Goal: Task Accomplishment & Management: Complete application form

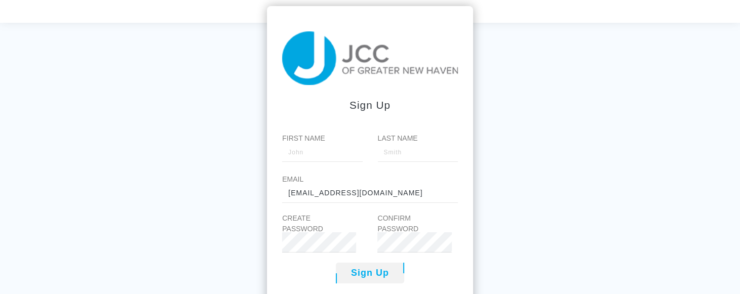
scroll to position [43, 0]
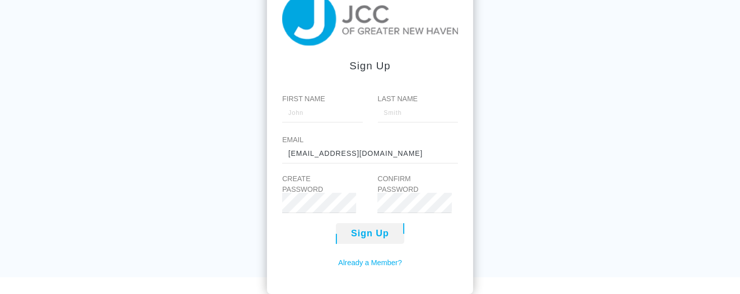
click at [383, 268] on link "Already a Member?" at bounding box center [370, 263] width 64 height 11
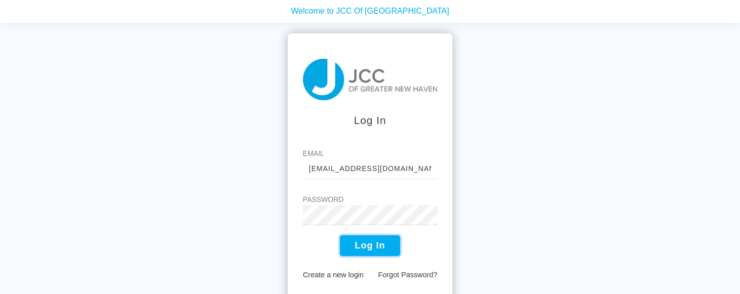
click at [378, 249] on button "Log In" at bounding box center [370, 246] width 61 height 21
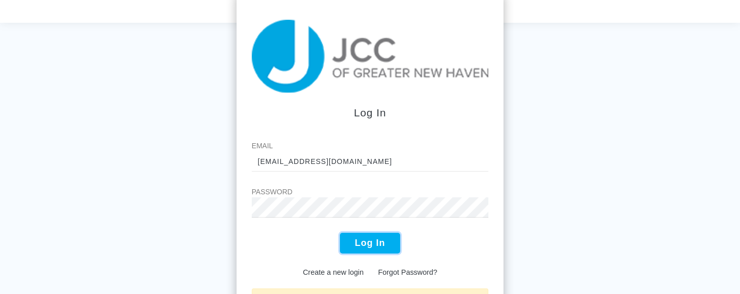
click at [374, 245] on button "Log In" at bounding box center [370, 243] width 61 height 21
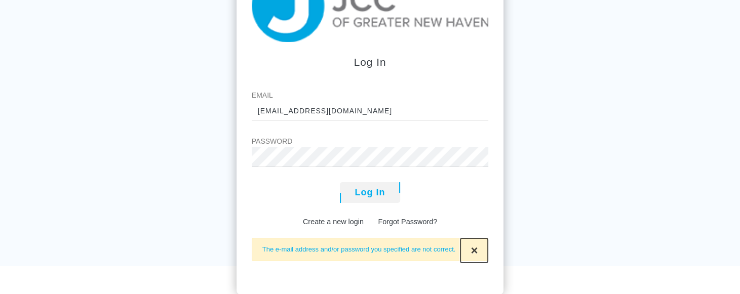
click at [475, 249] on span "×" at bounding box center [474, 251] width 7 height 14
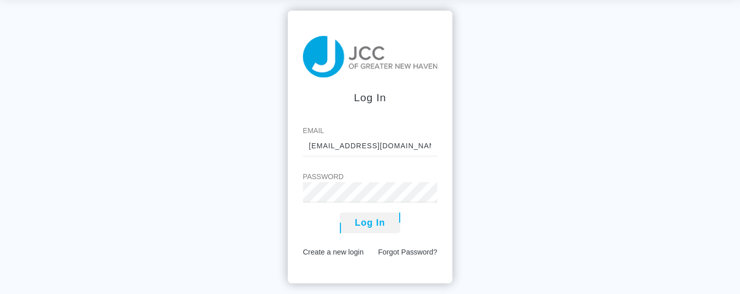
scroll to position [22, 0]
click at [340, 213] on button "Log In" at bounding box center [370, 223] width 61 height 21
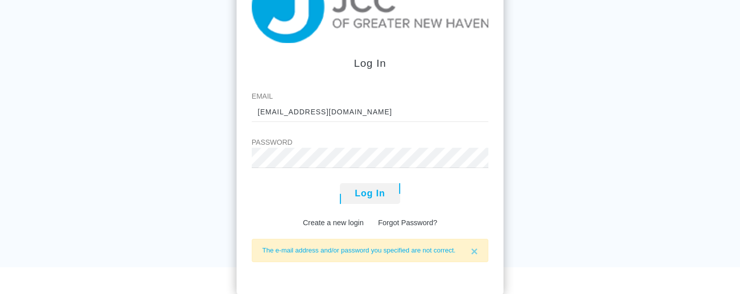
scroll to position [51, 0]
click at [334, 215] on div "Log In Create a new login Forgot Password?" at bounding box center [370, 205] width 237 height 46
click at [337, 224] on link "Create a new login" at bounding box center [333, 222] width 61 height 8
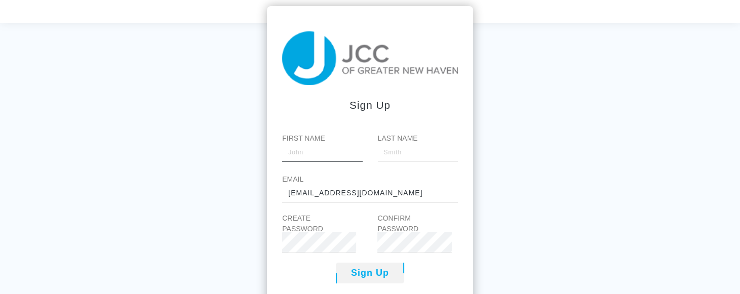
click at [303, 159] on input "First Name" at bounding box center [322, 152] width 80 height 20
type input "[PERSON_NAME]"
type input "Gejda"
click at [372, 277] on button "Sign Up" at bounding box center [370, 273] width 68 height 21
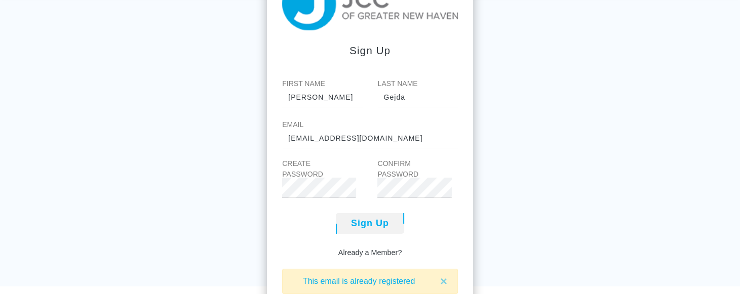
scroll to position [67, 0]
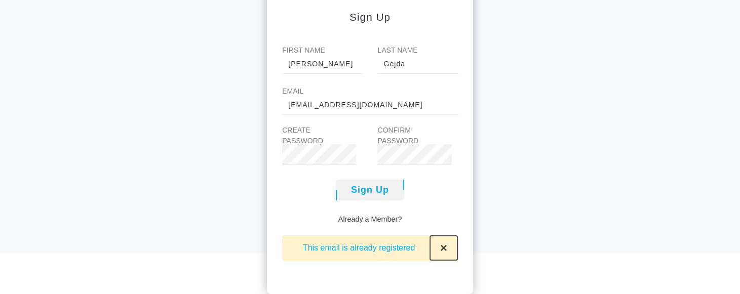
click at [457, 252] on button "×" at bounding box center [443, 248] width 27 height 24
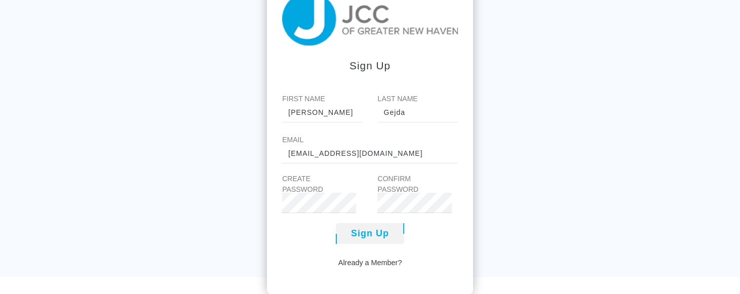
scroll to position [43, 0]
click at [384, 265] on link "Already a Member?" at bounding box center [370, 263] width 64 height 11
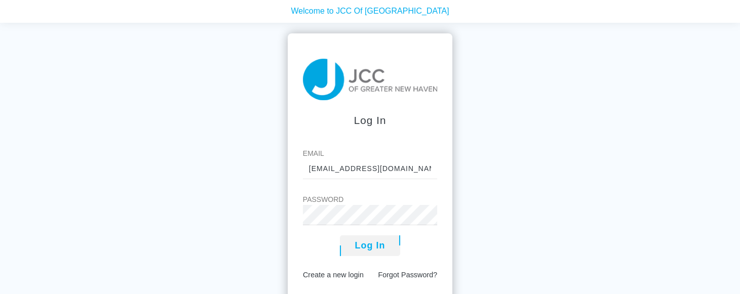
scroll to position [22, 0]
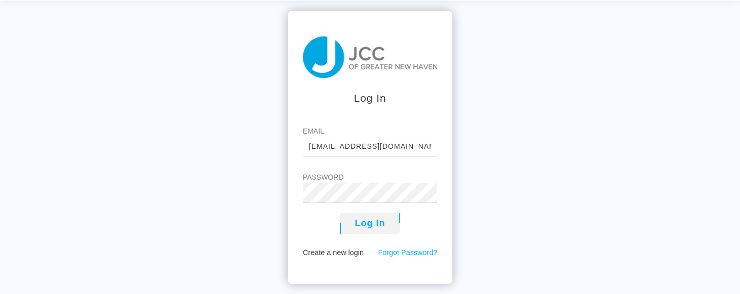
click at [408, 252] on link "Forgot Password?" at bounding box center [407, 253] width 59 height 8
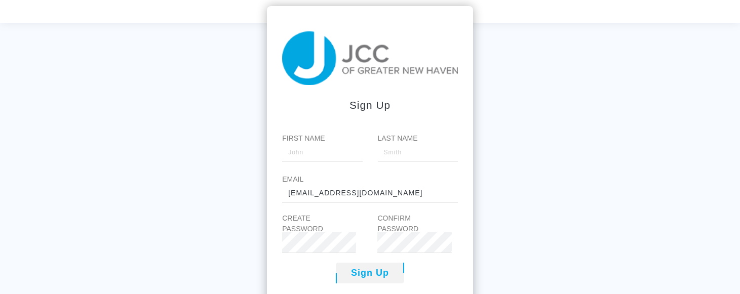
scroll to position [43, 0]
